Goal: Find specific page/section: Find specific page/section

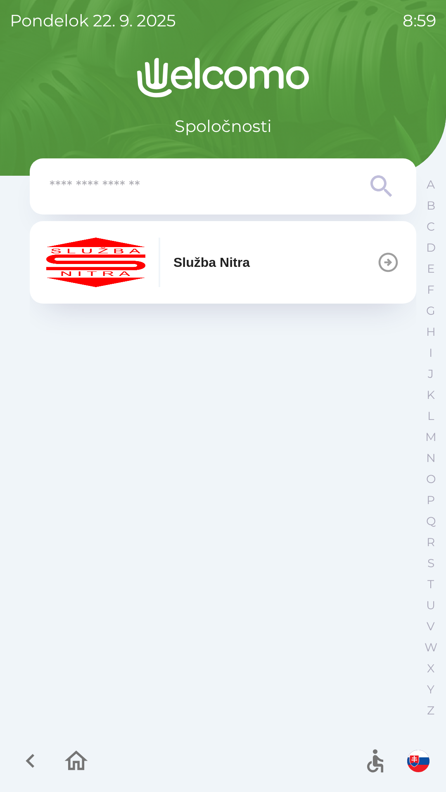
click at [391, 263] on icon "button" at bounding box center [387, 262] width 23 height 23
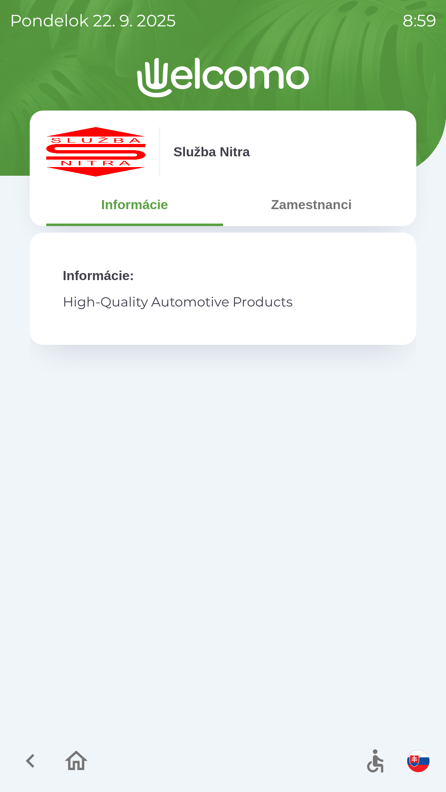
click at [320, 208] on button "Zamestnanci" at bounding box center [311, 205] width 177 height 30
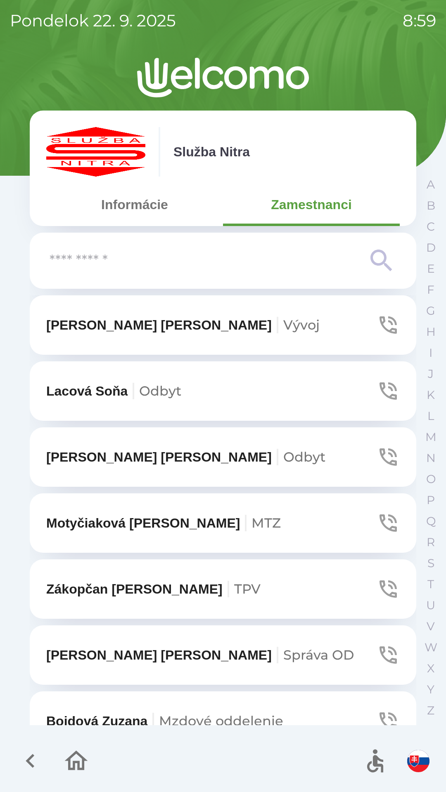
scroll to position [399, 0]
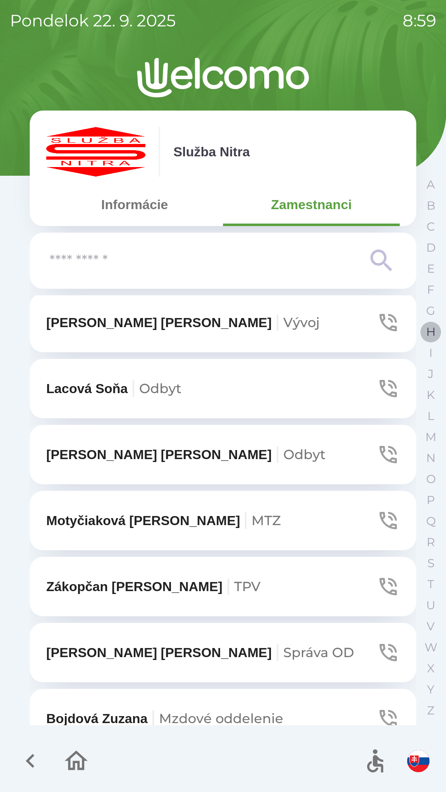
click at [421, 331] on button "H" at bounding box center [430, 331] width 21 height 21
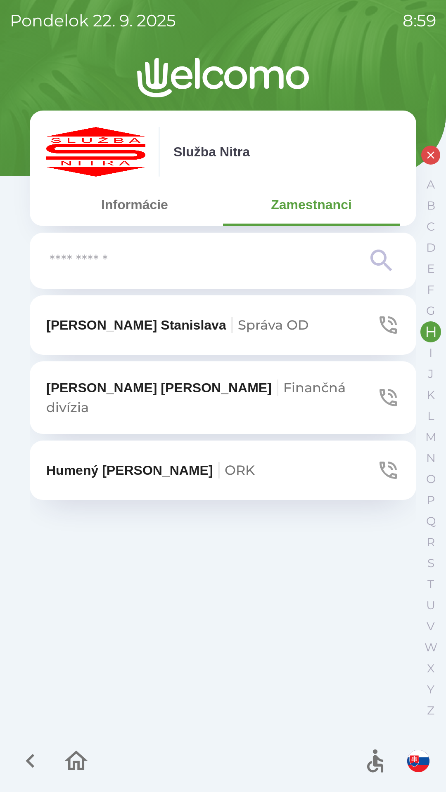
click at [148, 319] on p "Hullová [PERSON_NAME] OD" at bounding box center [177, 325] width 262 height 20
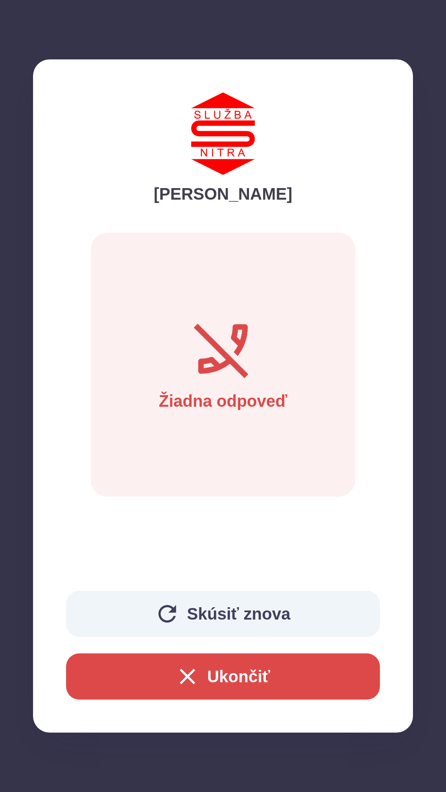
click at [224, 675] on button "Ukončiť" at bounding box center [223, 677] width 314 height 46
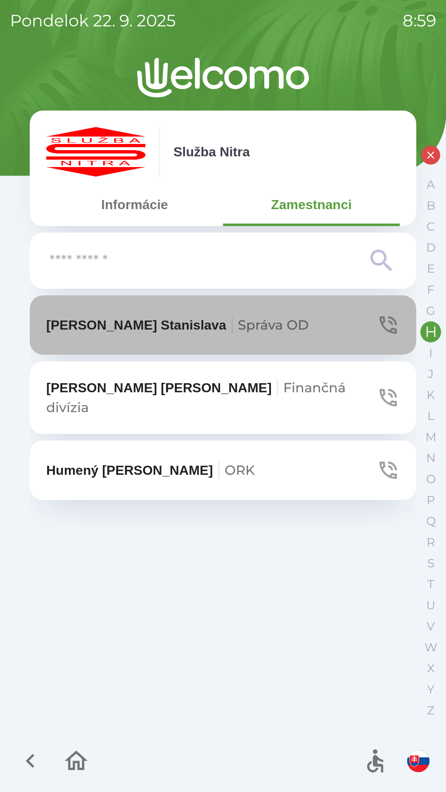
click at [380, 322] on icon "button" at bounding box center [387, 325] width 23 height 23
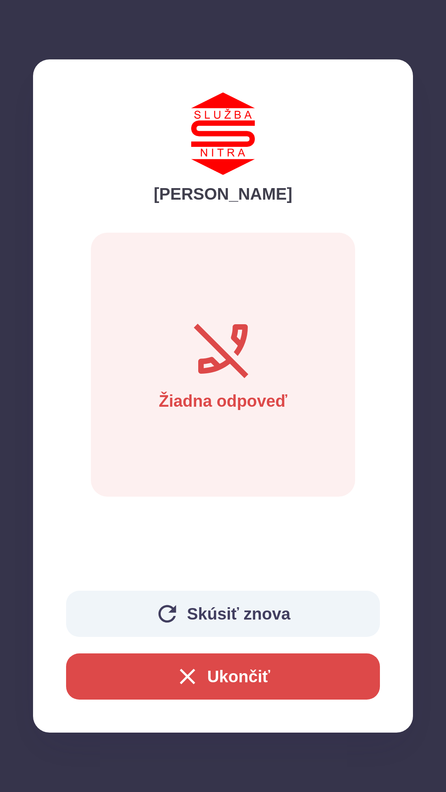
click at [224, 671] on button "Ukončiť" at bounding box center [223, 677] width 314 height 46
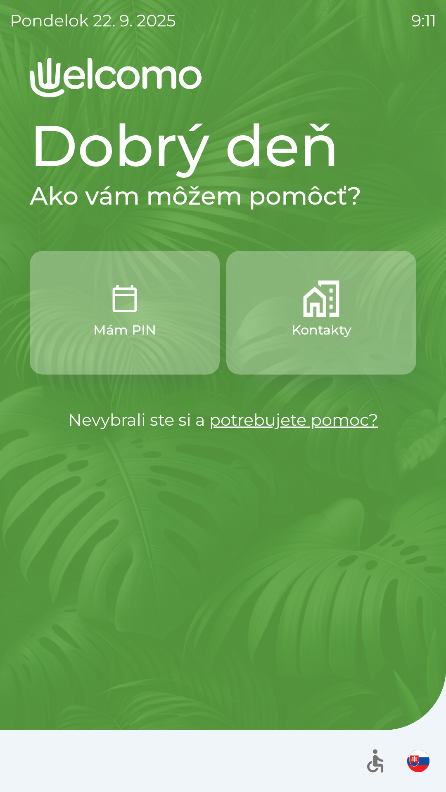
click at [420, 761] on img "button" at bounding box center [418, 761] width 22 height 22
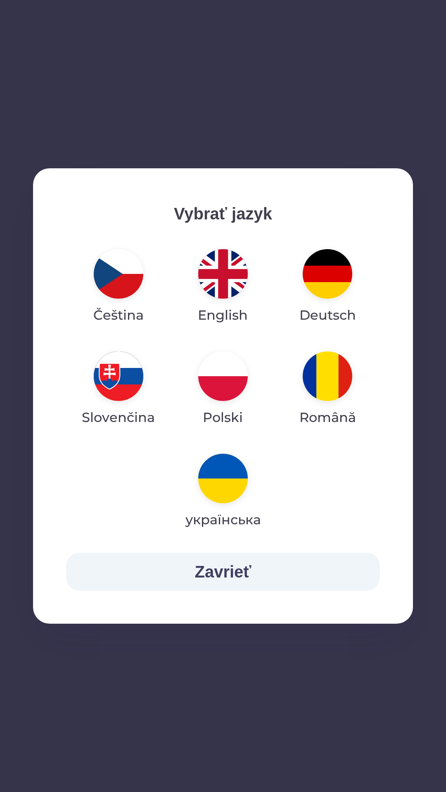
click at [215, 272] on img "button" at bounding box center [223, 274] width 50 height 50
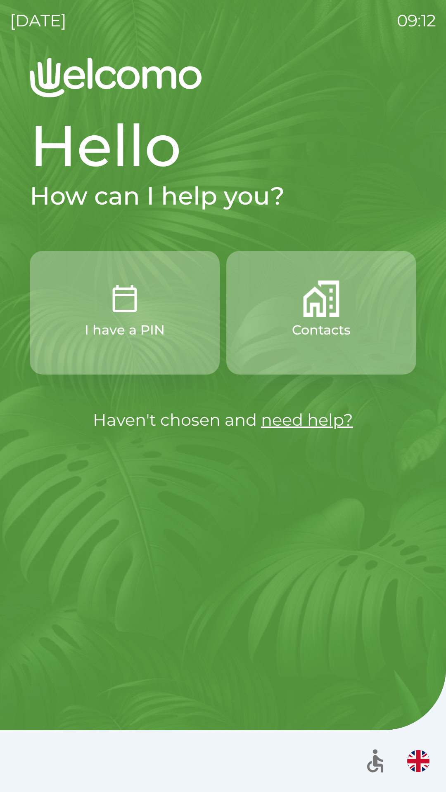
click at [321, 317] on button "Contacts" at bounding box center [321, 313] width 190 height 124
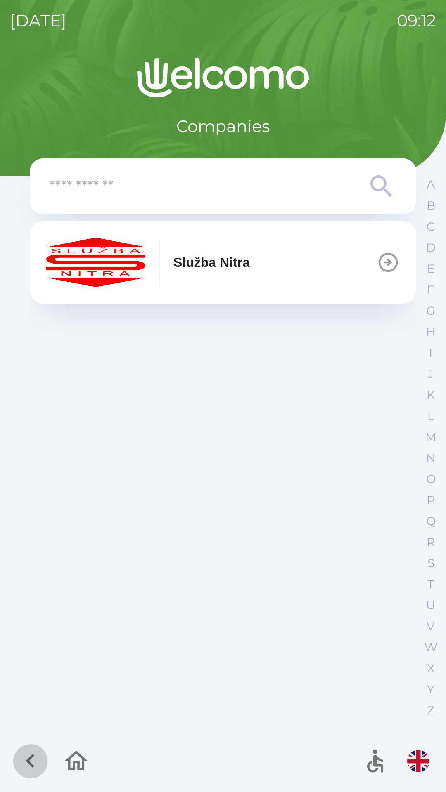
click at [32, 759] on icon "button" at bounding box center [31, 761] width 28 height 28
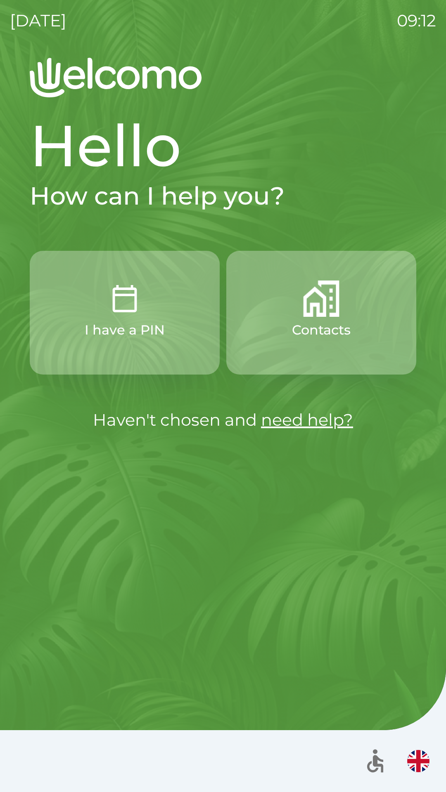
click at [352, 309] on button "Contacts" at bounding box center [321, 313] width 190 height 124
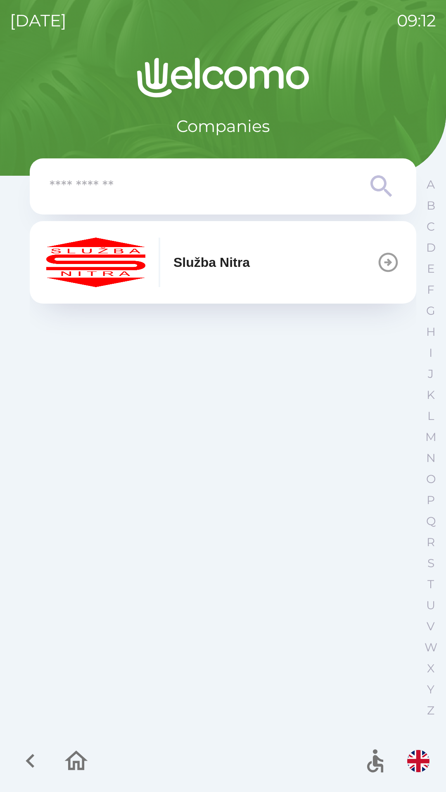
click at [226, 267] on p "Služba Nitra" at bounding box center [211, 263] width 76 height 20
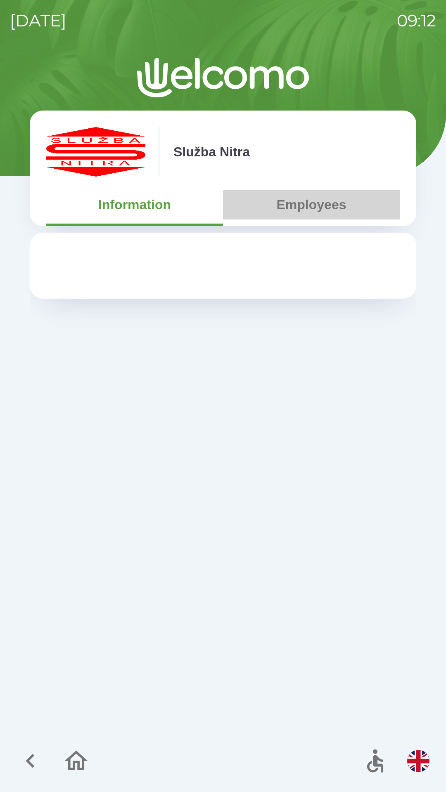
click at [316, 201] on button "Employees" at bounding box center [311, 205] width 177 height 30
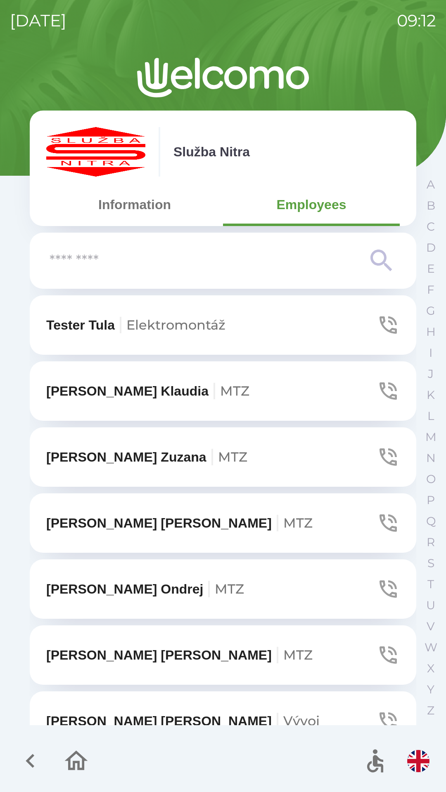
click at [384, 253] on icon at bounding box center [380, 260] width 21 height 21
click at [145, 255] on input "text" at bounding box center [207, 261] width 314 height 23
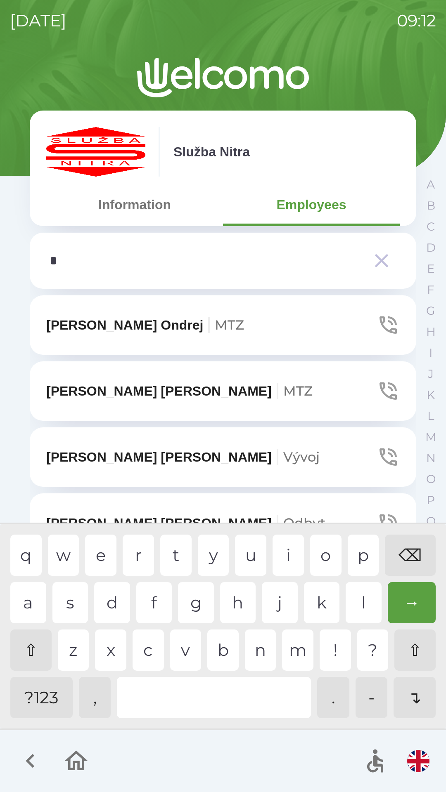
click at [273, 597] on div "j" at bounding box center [280, 602] width 36 height 41
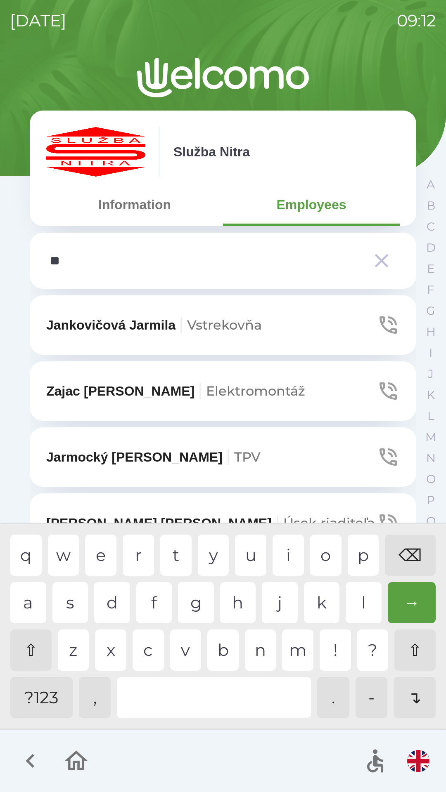
click at [26, 604] on div "a" at bounding box center [28, 602] width 36 height 41
type input "***"
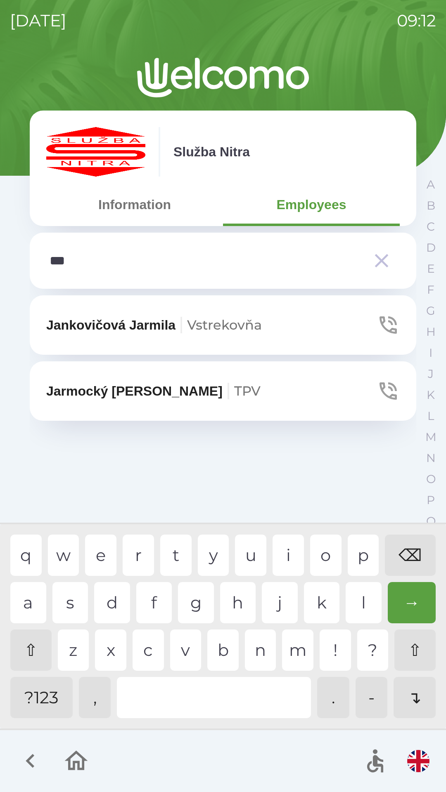
click at [135, 557] on div "r" at bounding box center [138, 555] width 31 height 41
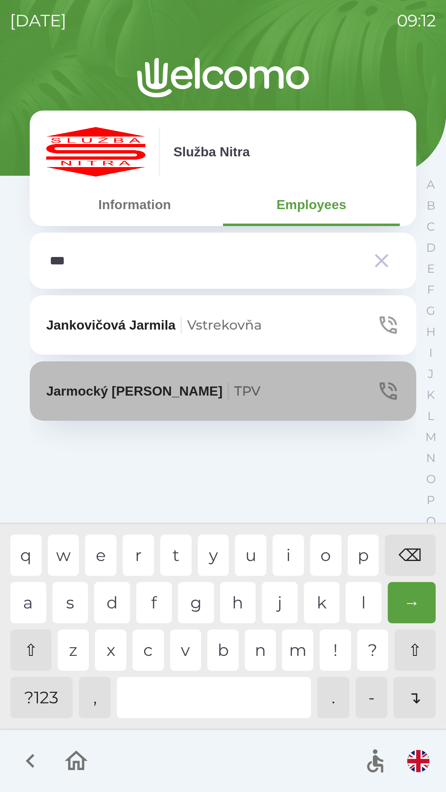
click at [117, 394] on p "Jarmocký Jaroslav TPV" at bounding box center [153, 391] width 214 height 20
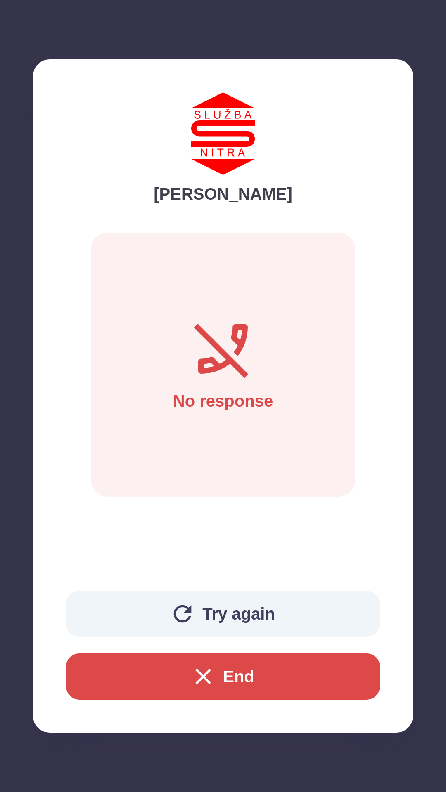
click at [241, 612] on button "Try again" at bounding box center [223, 614] width 314 height 46
click at [218, 682] on button "End" at bounding box center [223, 677] width 314 height 46
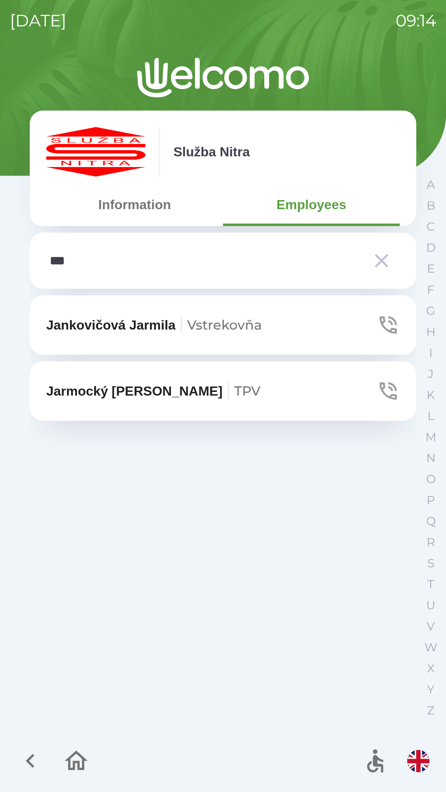
click at [148, 395] on p "Jarmocký Jaroslav TPV" at bounding box center [153, 391] width 214 height 20
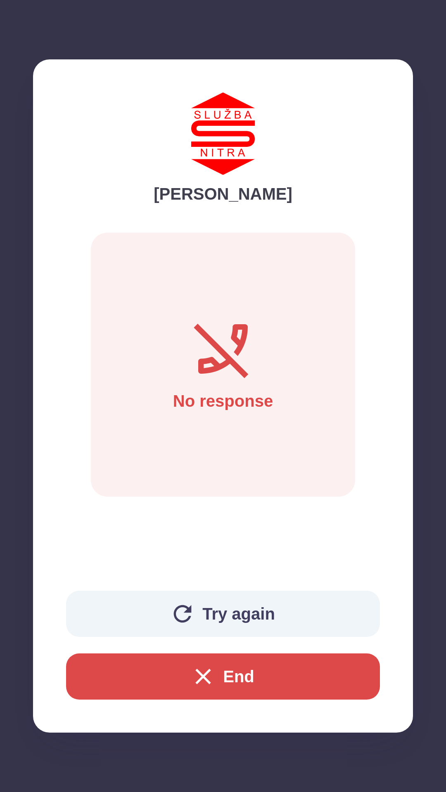
click at [225, 682] on button "End" at bounding box center [223, 677] width 314 height 46
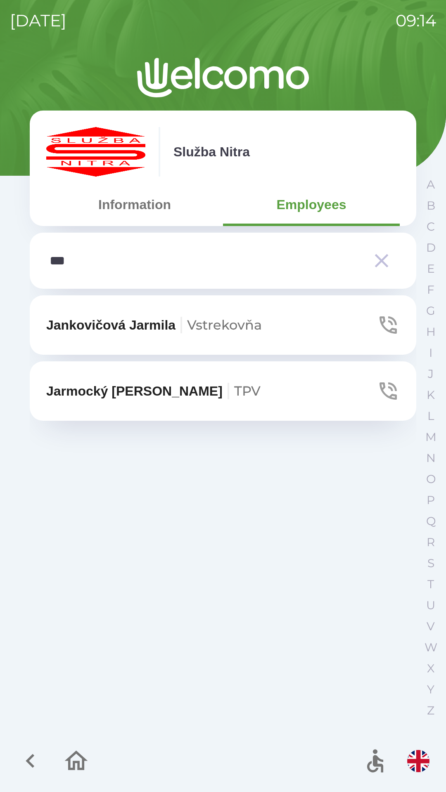
click at [385, 262] on icon "button" at bounding box center [381, 260] width 23 height 23
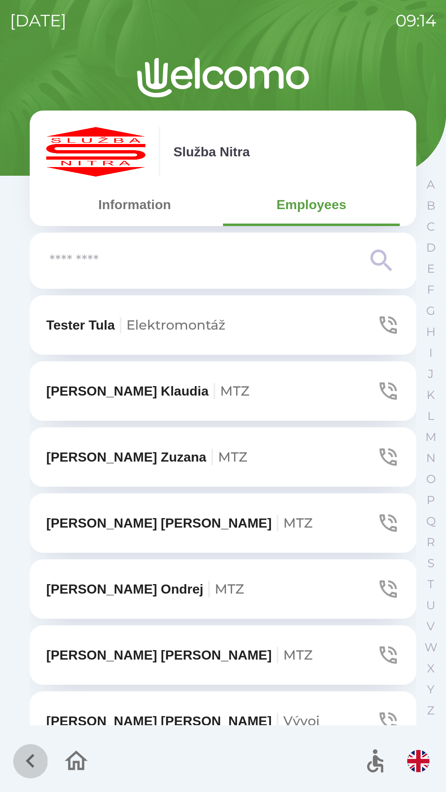
click at [34, 756] on icon "button" at bounding box center [31, 761] width 28 height 28
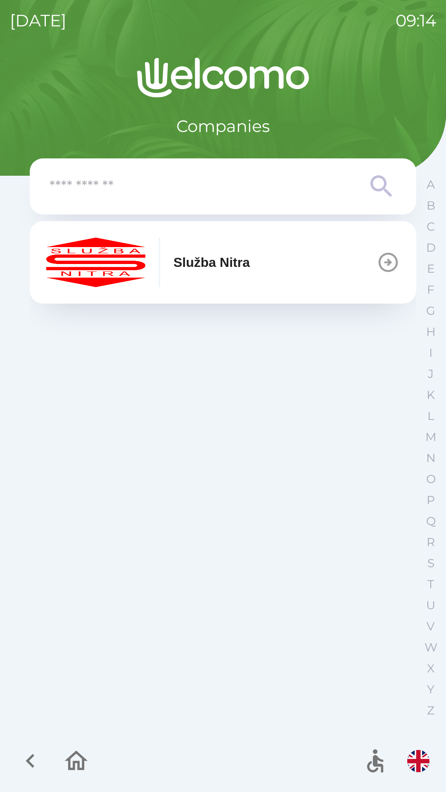
click at [224, 267] on p "Služba Nitra" at bounding box center [211, 263] width 76 height 20
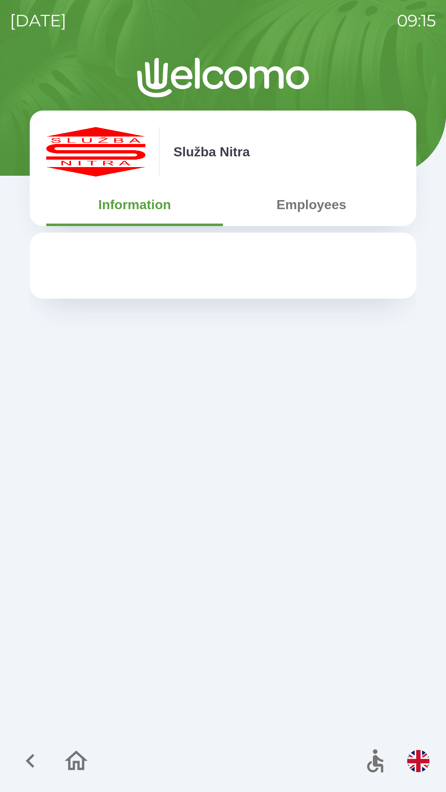
click at [31, 756] on icon "button" at bounding box center [31, 761] width 28 height 28
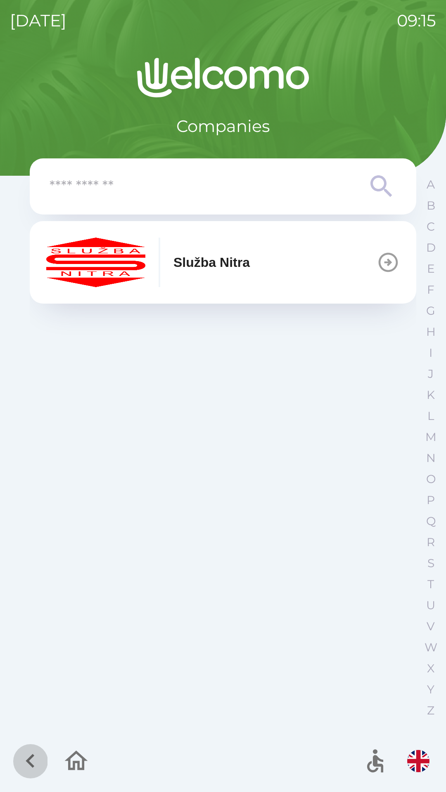
click at [34, 759] on icon "button" at bounding box center [31, 761] width 28 height 28
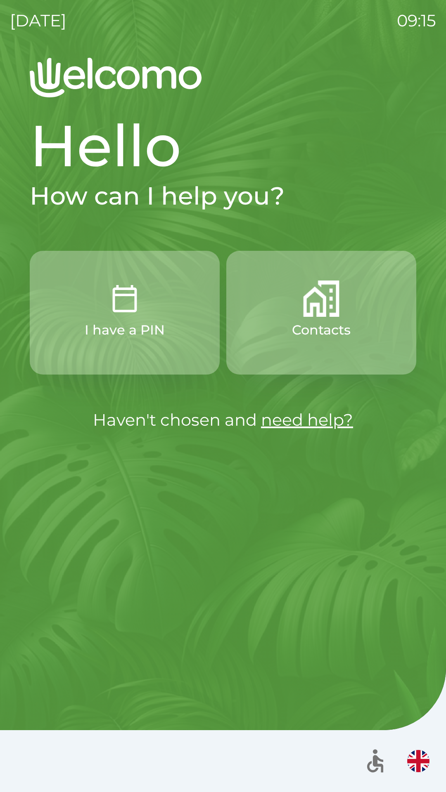
click at [134, 330] on p "I have a PIN" at bounding box center [125, 330] width 80 height 20
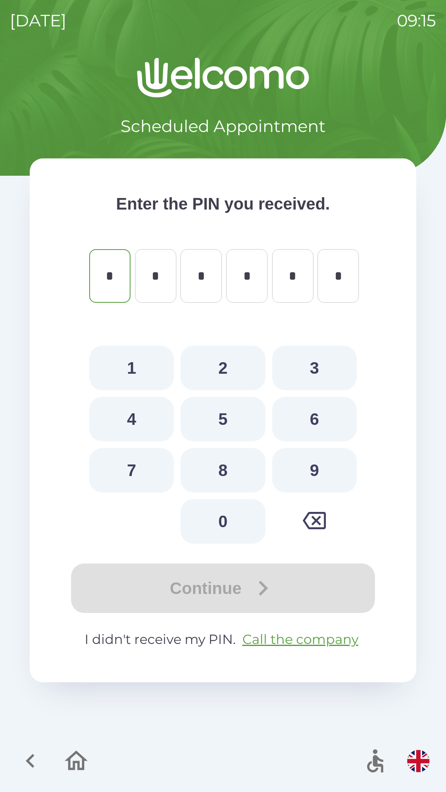
click at [74, 756] on icon "button" at bounding box center [76, 761] width 28 height 28
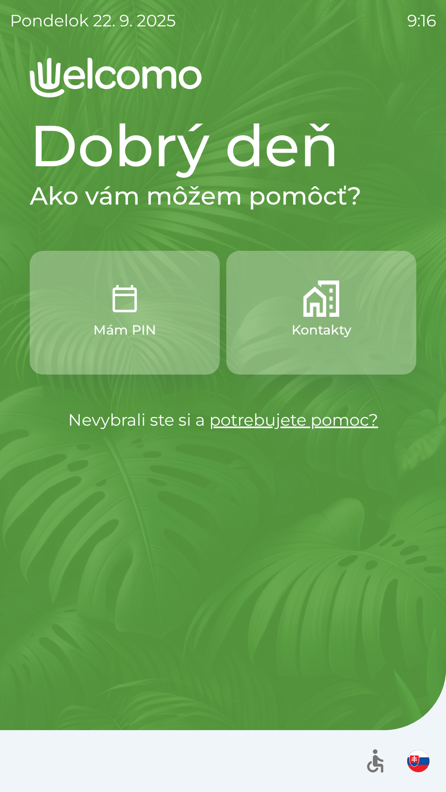
click at [318, 313] on img "button" at bounding box center [321, 299] width 36 height 36
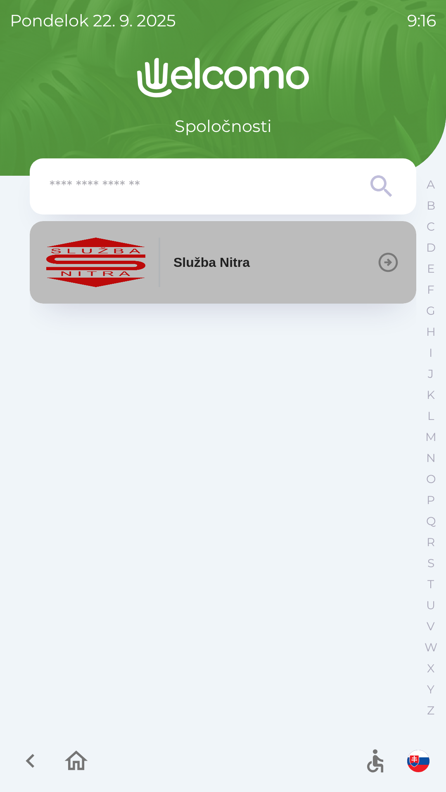
click at [227, 255] on p "Služba Nitra" at bounding box center [211, 263] width 76 height 20
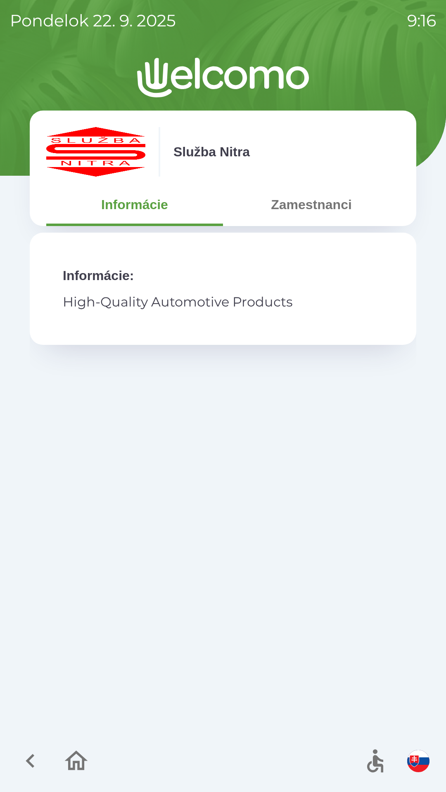
click at [320, 203] on button "Zamestnanci" at bounding box center [311, 205] width 177 height 30
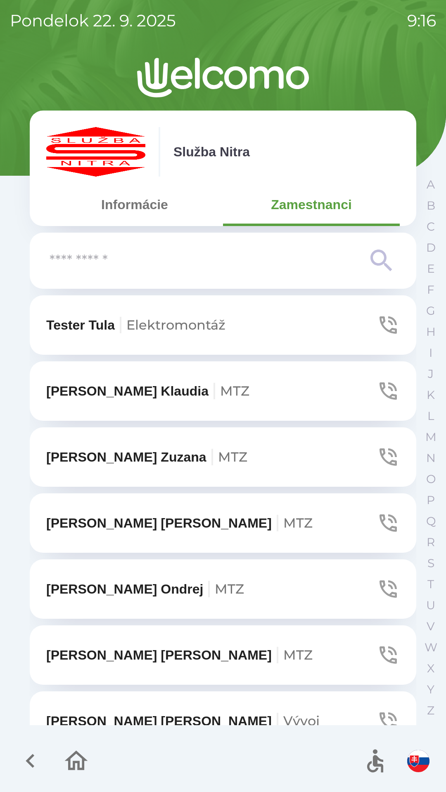
click at [376, 269] on icon at bounding box center [381, 261] width 30 height 30
click at [376, 261] on icon at bounding box center [381, 261] width 30 height 30
click at [107, 254] on input "text" at bounding box center [207, 261] width 314 height 23
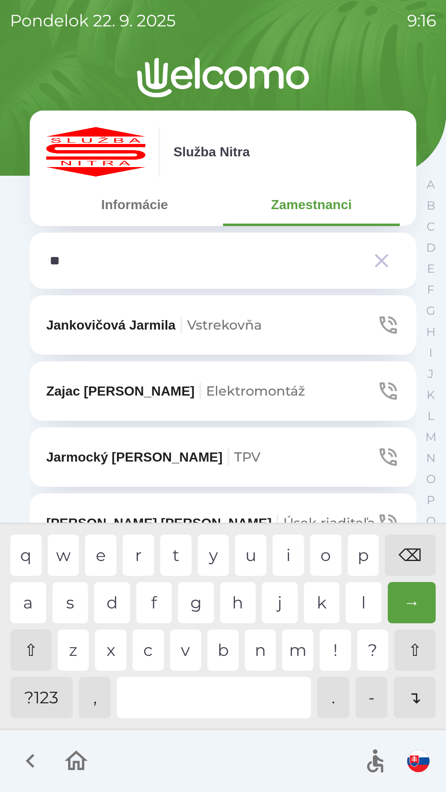
click at [26, 601] on div "a" at bounding box center [28, 602] width 36 height 41
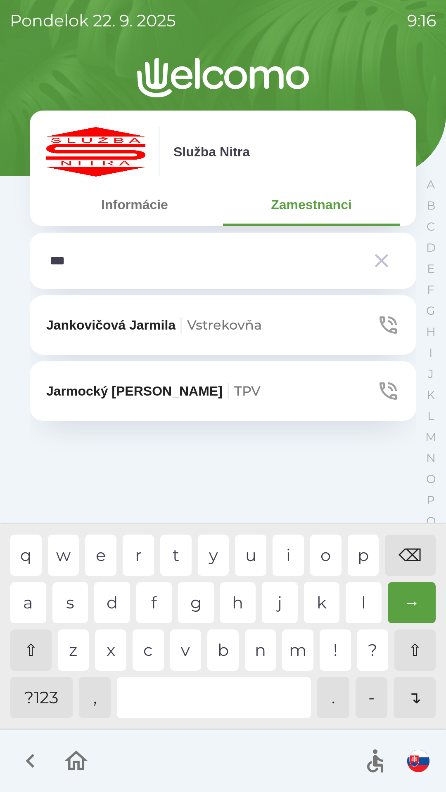
click at [127, 553] on div "r" at bounding box center [138, 555] width 31 height 41
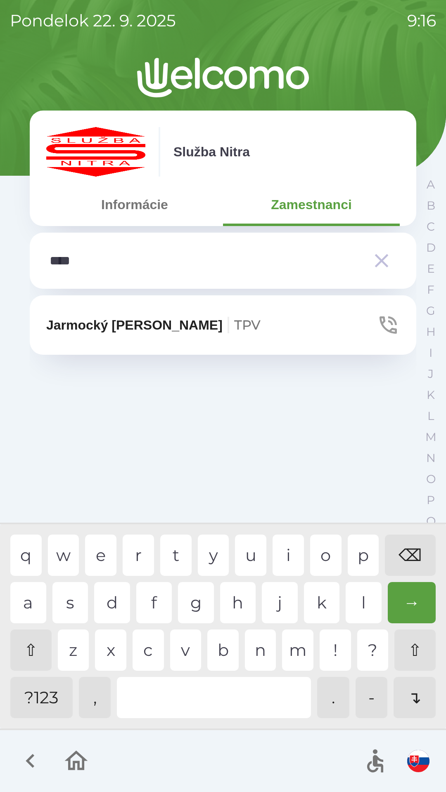
type input "*****"
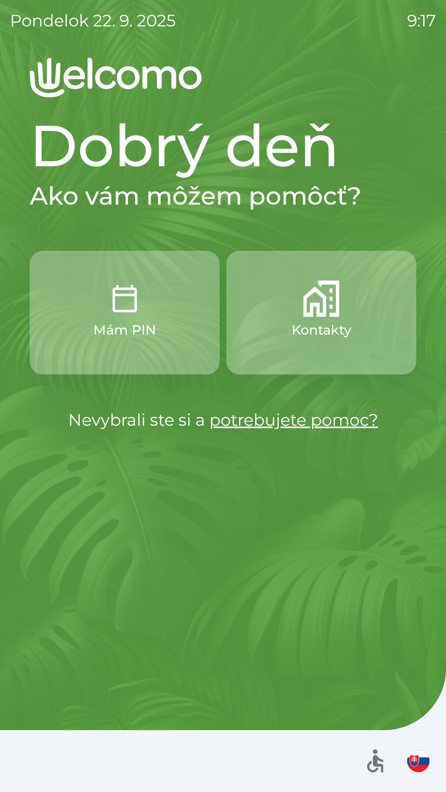
click at [302, 323] on p "Kontakty" at bounding box center [321, 330] width 60 height 20
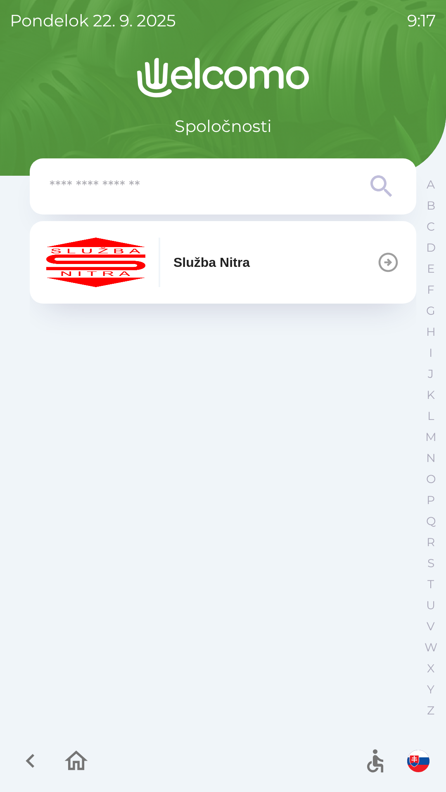
click at [224, 268] on p "Služba Nitra" at bounding box center [211, 263] width 76 height 20
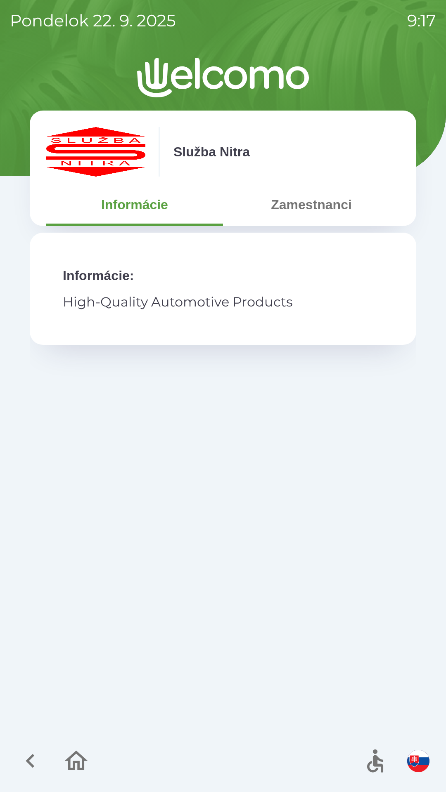
click at [304, 205] on button "Zamestnanci" at bounding box center [311, 205] width 177 height 30
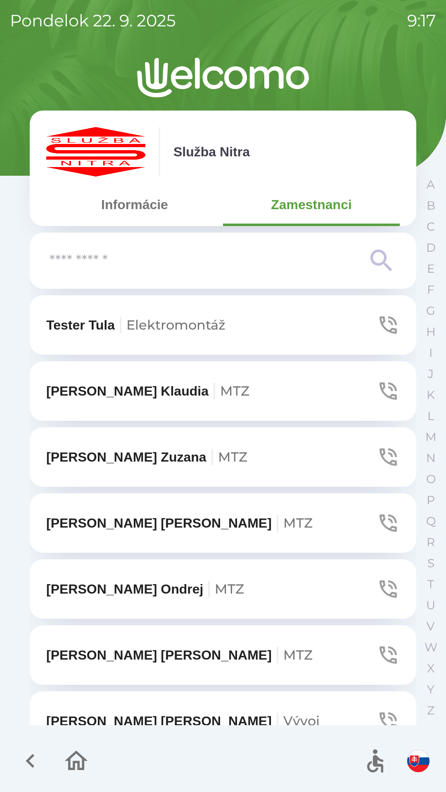
click at [135, 255] on input "text" at bounding box center [207, 261] width 314 height 23
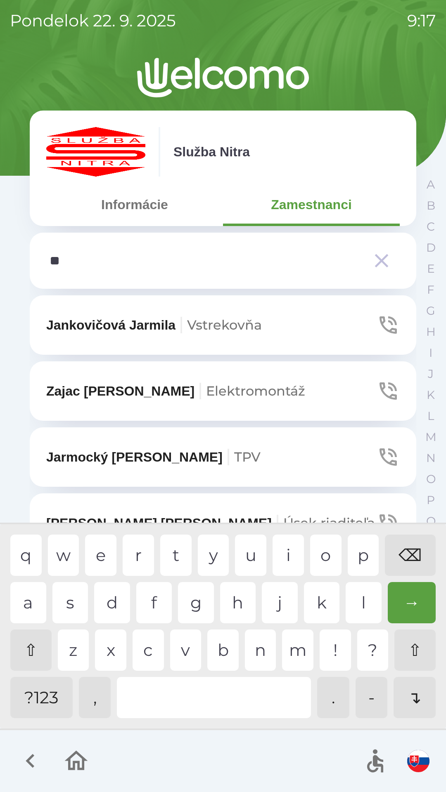
click at [31, 600] on div "a" at bounding box center [28, 602] width 36 height 41
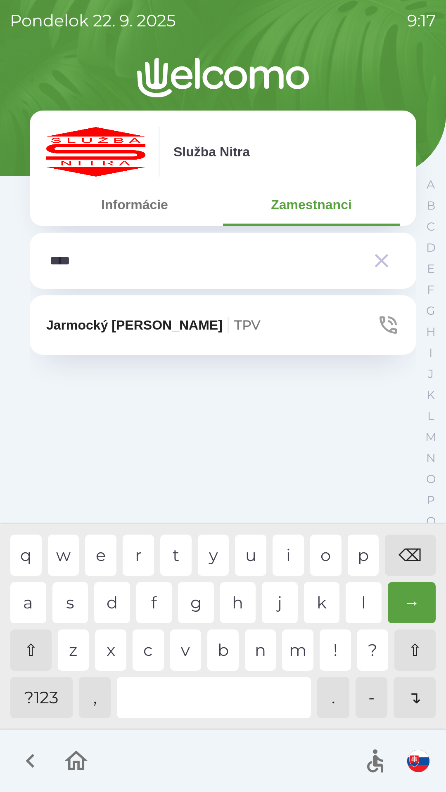
click at [324, 555] on div "o" at bounding box center [325, 555] width 31 height 41
click at [68, 603] on div "s" at bounding box center [70, 602] width 36 height 41
click at [61, 604] on div "s" at bounding box center [70, 602] width 36 height 41
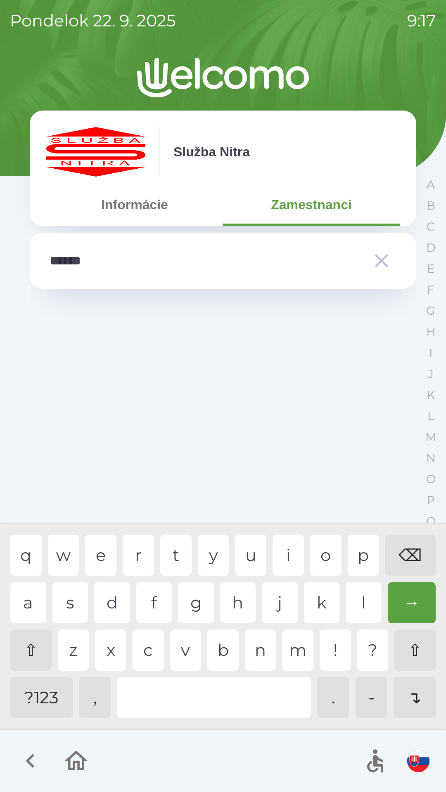
click at [73, 605] on div "s" at bounding box center [70, 602] width 36 height 41
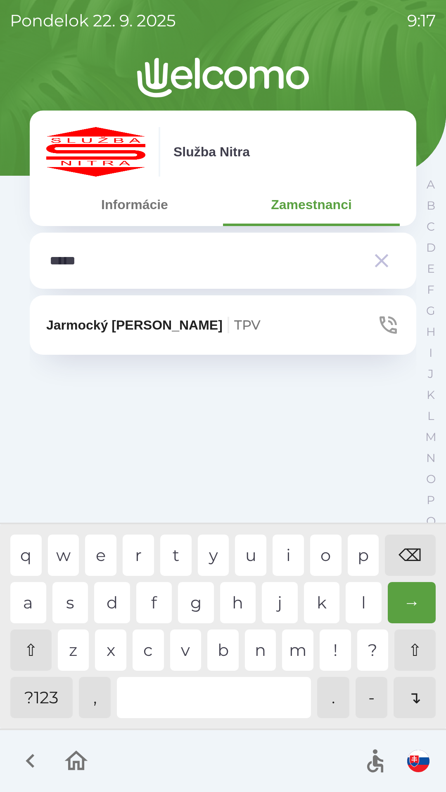
click at [408, 546] on div "⌫" at bounding box center [410, 555] width 51 height 41
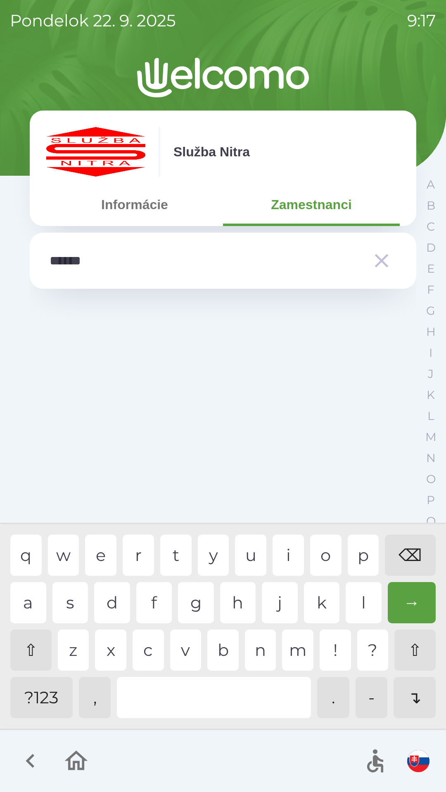
click at [64, 609] on div "s" at bounding box center [70, 602] width 36 height 41
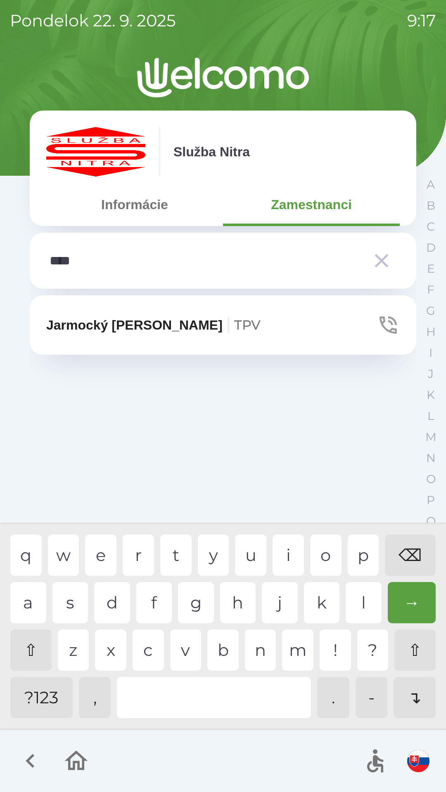
click at [408, 555] on div "⌫" at bounding box center [410, 555] width 51 height 41
click at [73, 608] on div "s" at bounding box center [70, 602] width 36 height 41
click at [69, 606] on div "s" at bounding box center [70, 602] width 36 height 41
click at [403, 547] on div "⌫" at bounding box center [410, 555] width 51 height 41
click at [404, 553] on div "⌫" at bounding box center [410, 555] width 51 height 41
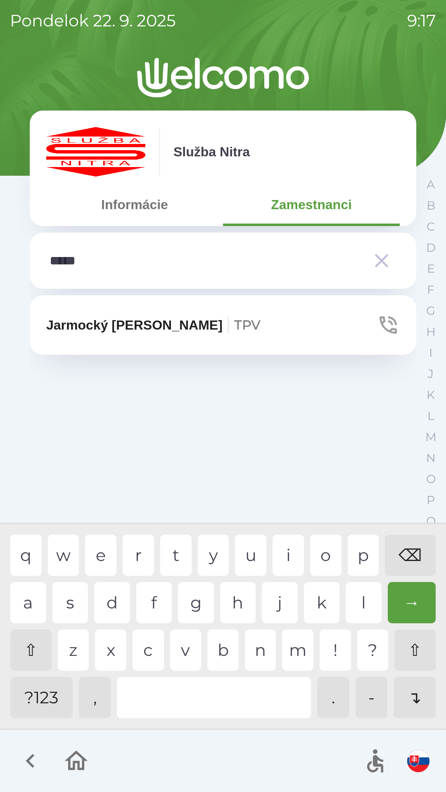
click at [66, 589] on div "s" at bounding box center [70, 602] width 36 height 41
click at [411, 547] on div "⌫" at bounding box center [410, 555] width 51 height 41
click at [68, 603] on div "s" at bounding box center [70, 602] width 36 height 41
click at [267, 557] on div "q w e r t y u i o p ⌫" at bounding box center [222, 555] width 425 height 41
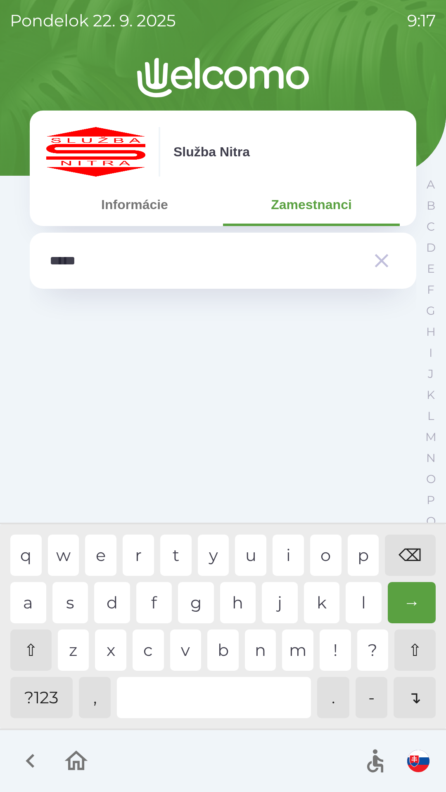
click at [118, 557] on div "q w e r t y u i o p ⌫" at bounding box center [222, 555] width 425 height 41
click at [119, 614] on div "d" at bounding box center [112, 602] width 36 height 41
click at [416, 547] on div "⌫" at bounding box center [410, 555] width 51 height 41
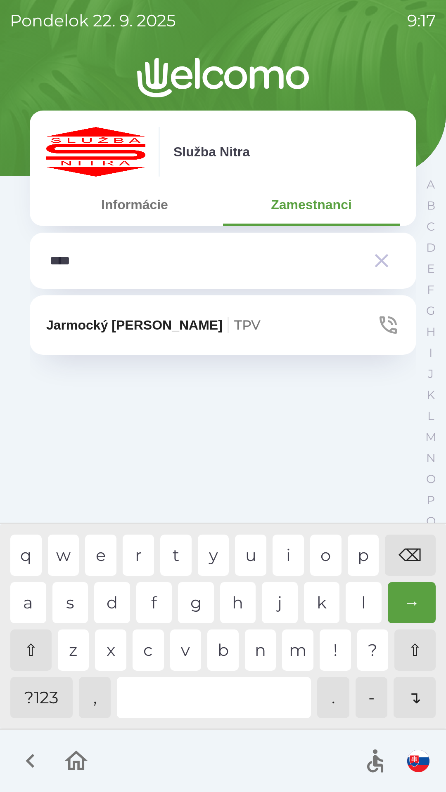
click at [413, 549] on div "⌫" at bounding box center [410, 555] width 51 height 41
click at [326, 553] on div "o" at bounding box center [325, 555] width 31 height 41
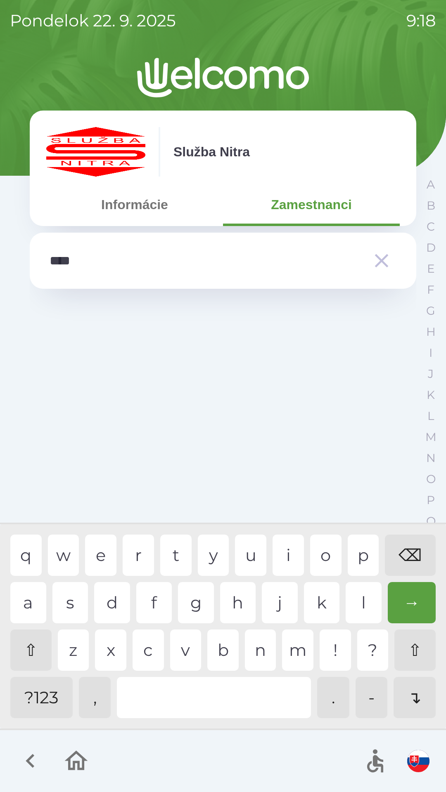
click at [151, 604] on div "f" at bounding box center [154, 602] width 36 height 41
click at [418, 549] on div "⌫" at bounding box center [410, 555] width 51 height 41
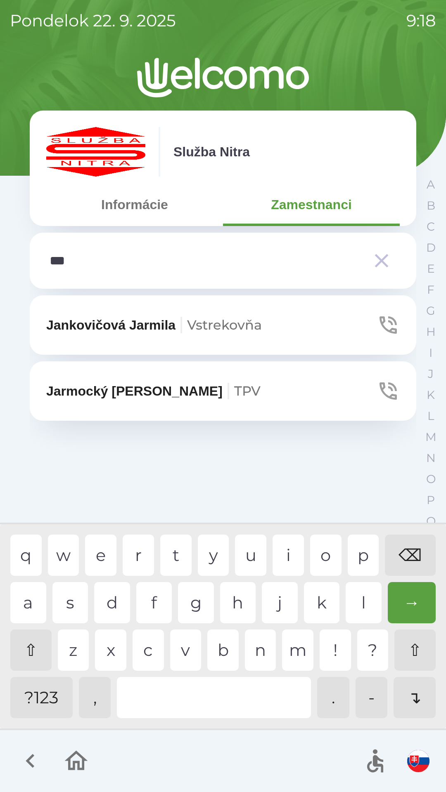
click at [416, 554] on div "⌫" at bounding box center [410, 555] width 51 height 41
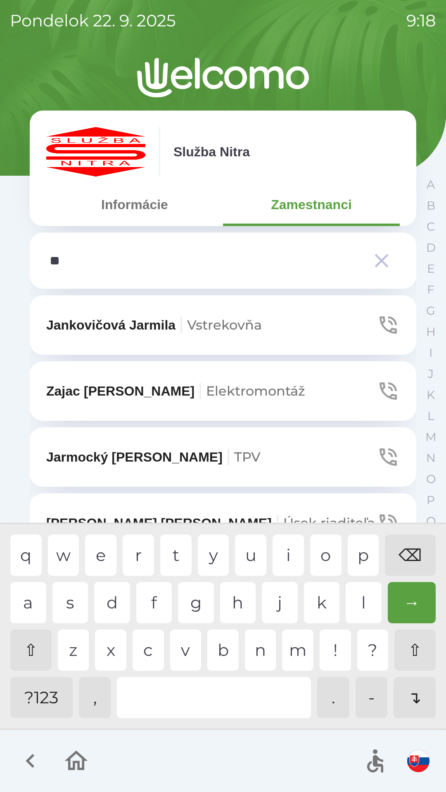
click at [395, 548] on div "⌫" at bounding box center [410, 555] width 51 height 41
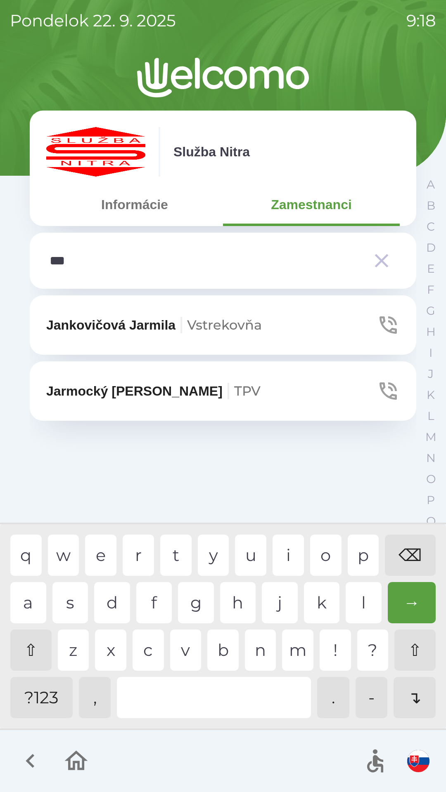
click at [135, 547] on div "r" at bounding box center [138, 555] width 31 height 41
click at [135, 557] on div "r" at bounding box center [138, 555] width 31 height 41
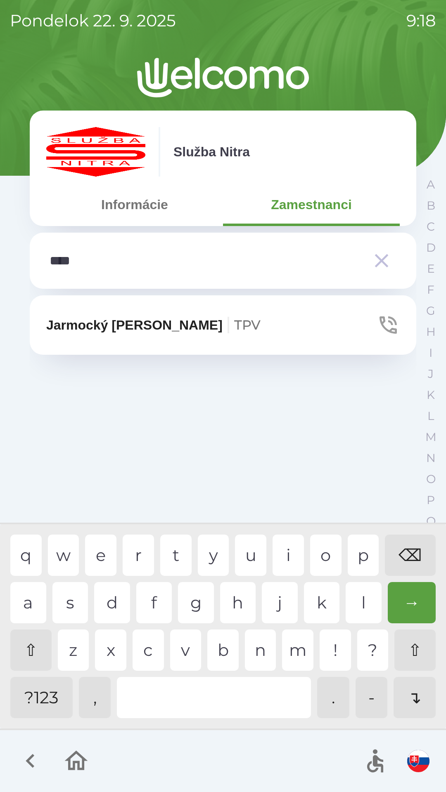
click at [326, 550] on div "o" at bounding box center [325, 555] width 31 height 41
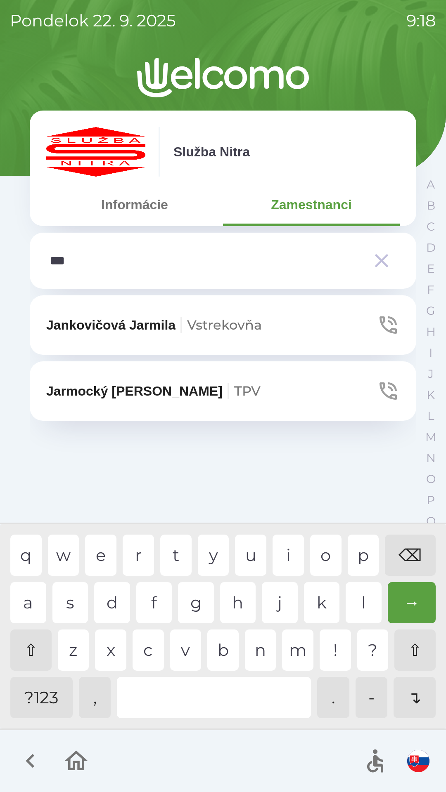
click at [417, 548] on div "⌫" at bounding box center [410, 555] width 51 height 41
type input "****"
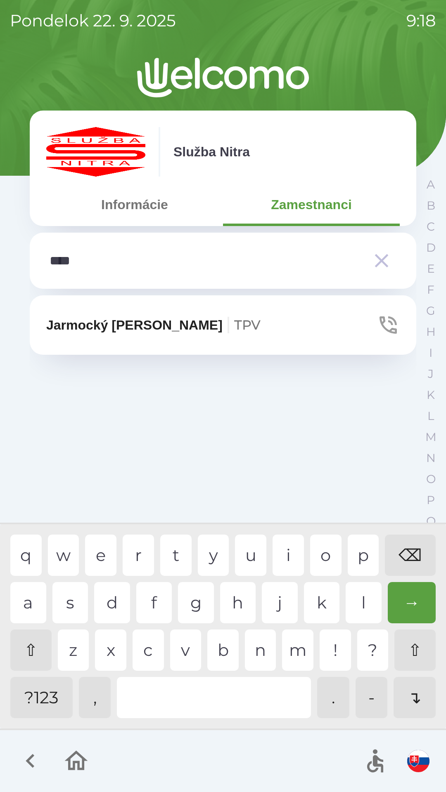
click at [321, 550] on div "o" at bounding box center [325, 555] width 31 height 41
click at [158, 318] on p "Jarmocký Jaroslav TPV" at bounding box center [153, 325] width 214 height 20
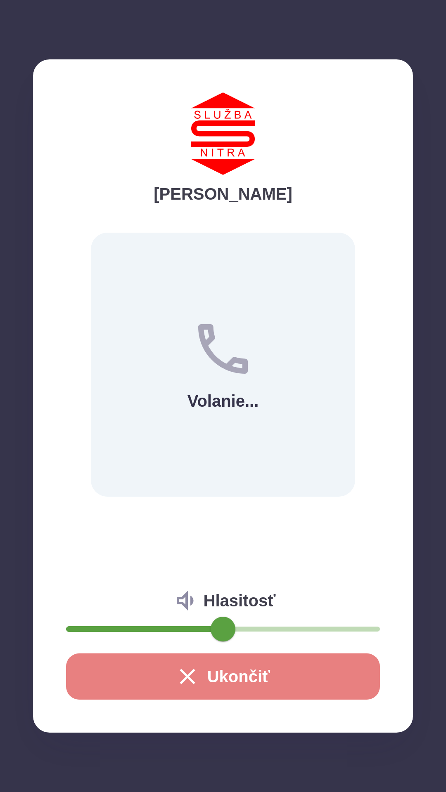
click at [251, 684] on button "Ukončiť" at bounding box center [223, 677] width 314 height 46
